Goal: Find specific fact: Find specific page/section

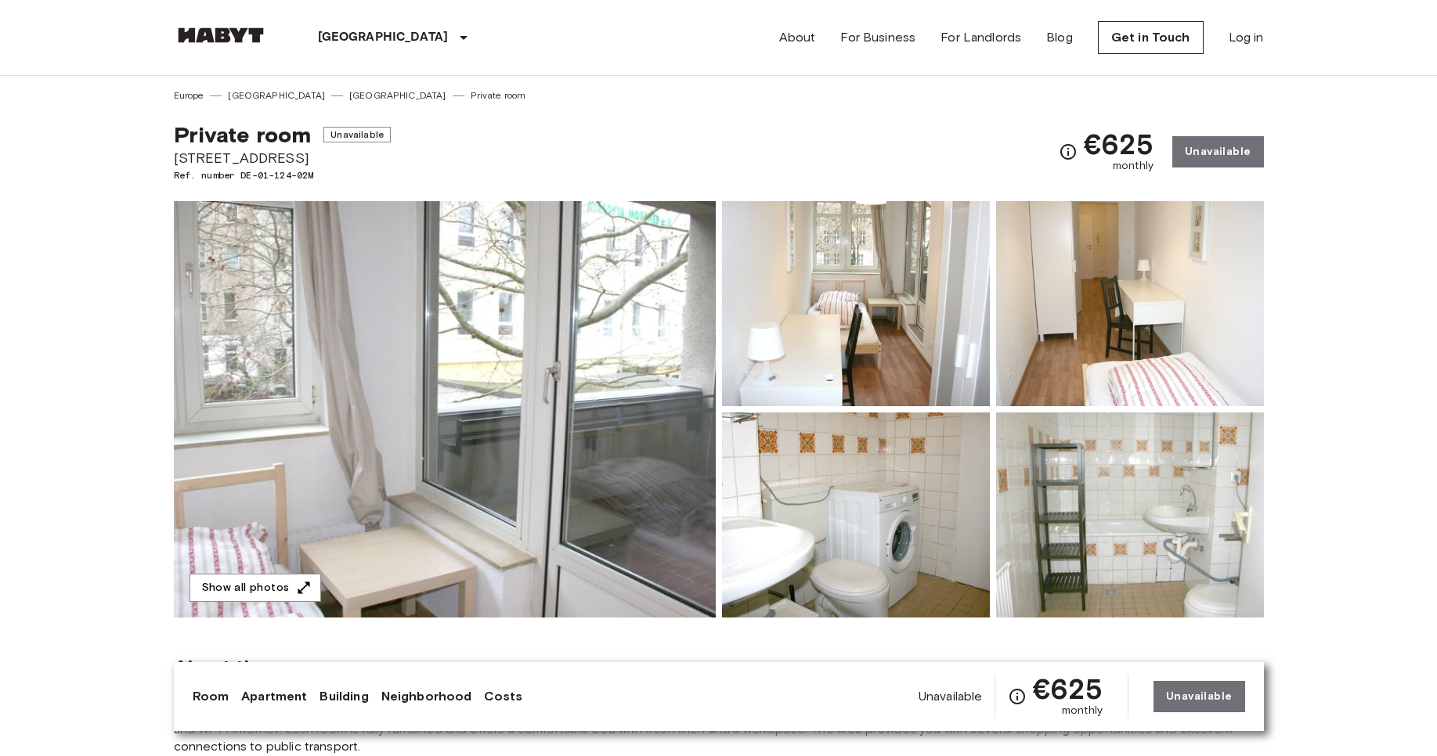
drag, startPoint x: 169, startPoint y: 162, endPoint x: 298, endPoint y: 161, distance: 129.2
copy span "[STREET_ADDRESS]"
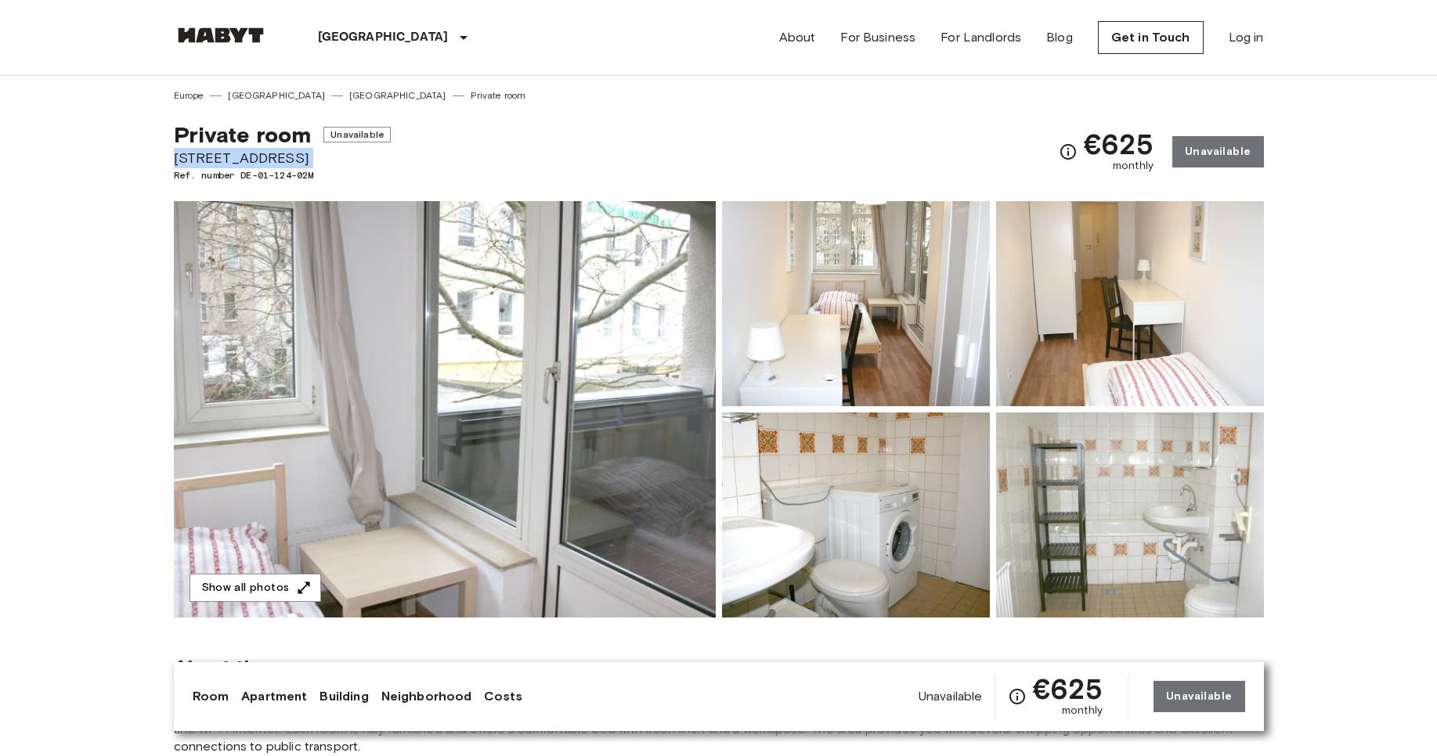
copy span "[STREET_ADDRESS]"
